Goal: Transaction & Acquisition: Purchase product/service

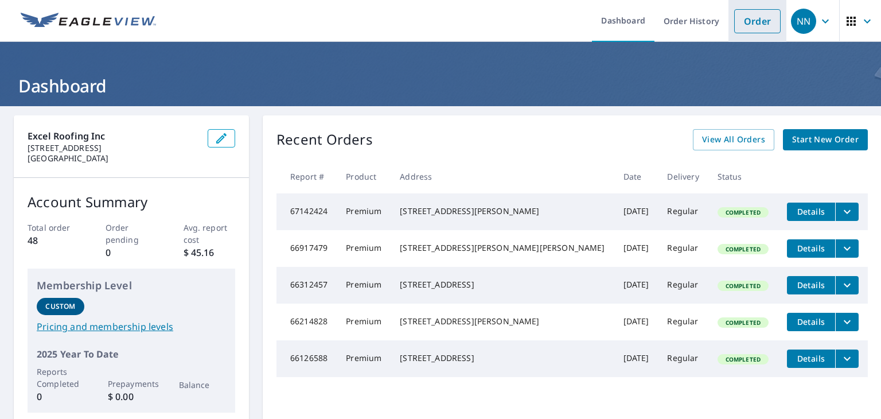
click at [425, 16] on link "Order" at bounding box center [757, 21] width 46 height 24
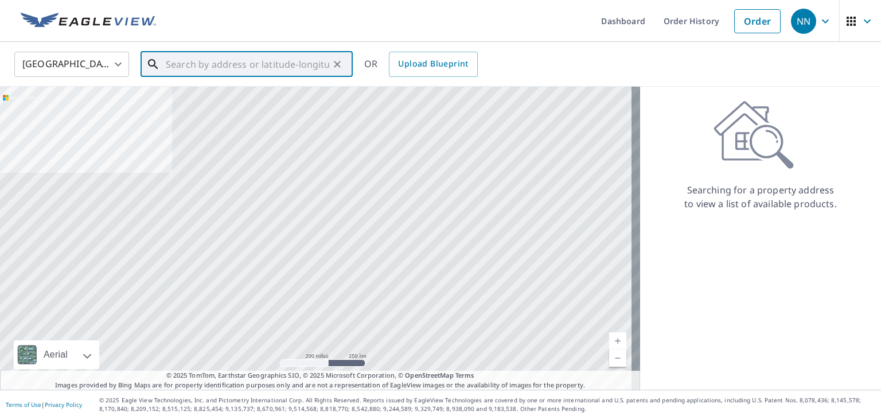
click at [187, 58] on input "text" at bounding box center [247, 64] width 163 height 32
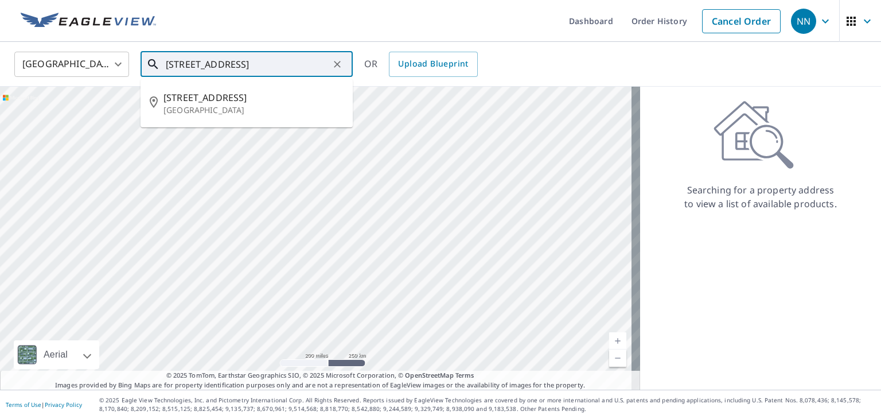
click at [218, 97] on span "[STREET_ADDRESS]" at bounding box center [253, 98] width 180 height 14
type input "[STREET_ADDRESS]"
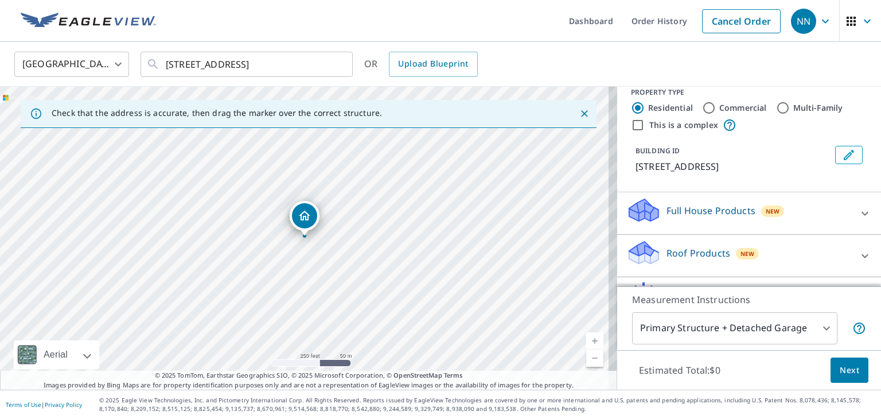
scroll to position [14, 0]
click at [425, 255] on icon at bounding box center [864, 255] width 7 height 4
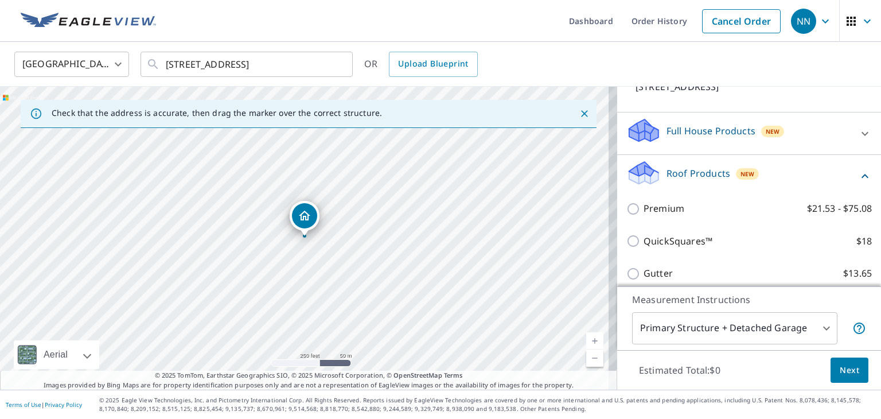
scroll to position [108, 0]
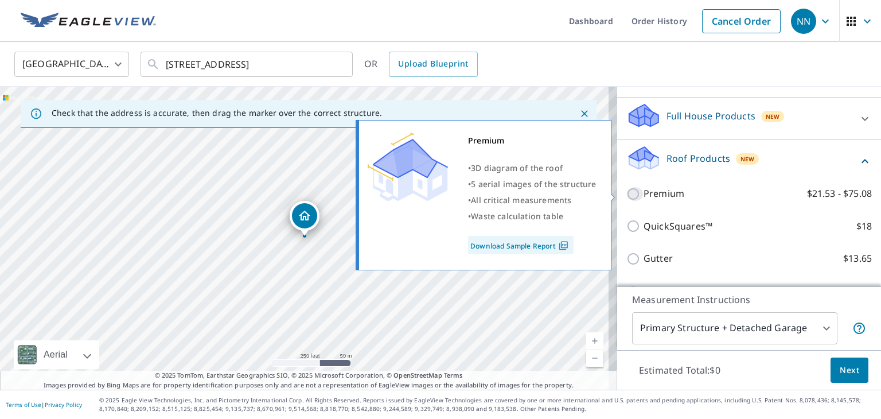
click at [425, 193] on input "Premium $21.53 - $75.08" at bounding box center [634, 194] width 17 height 14
checkbox input "true"
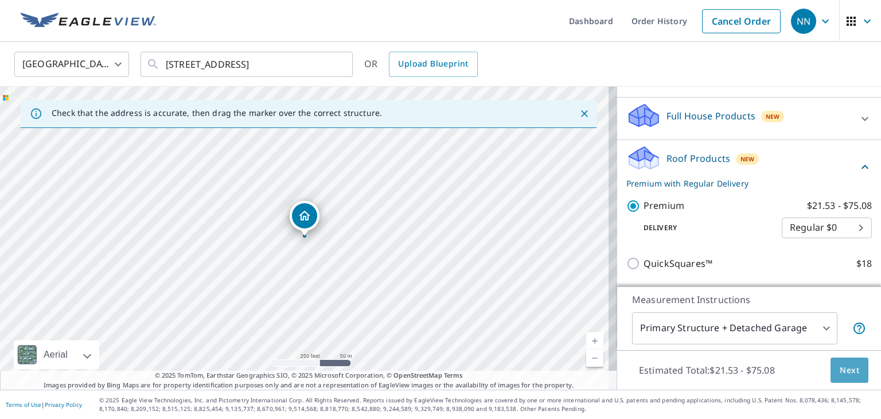
click at [425, 362] on button "Next" at bounding box center [849, 370] width 38 height 26
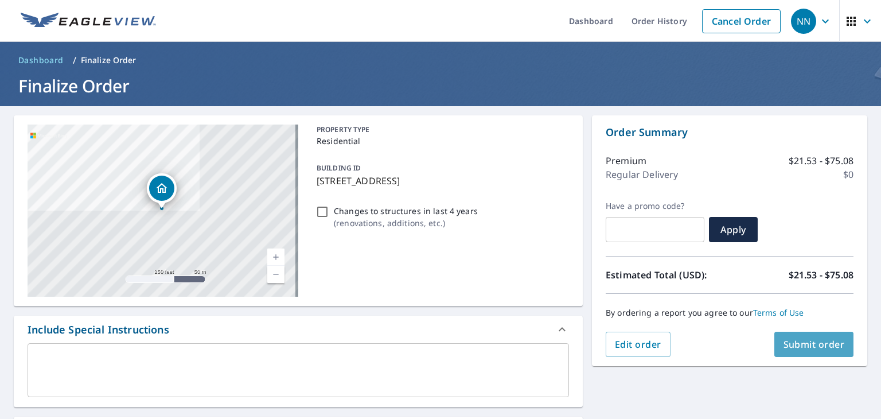
click at [425, 340] on span "Submit order" at bounding box center [813, 344] width 61 height 13
checkbox input "true"
